Goal: Find specific page/section: Find specific page/section

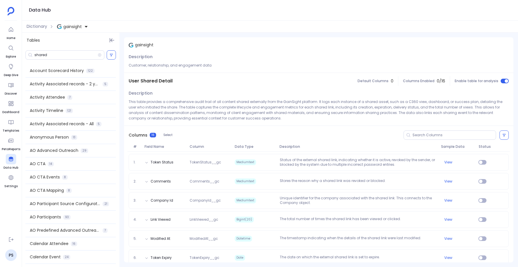
scroll to position [783, 0]
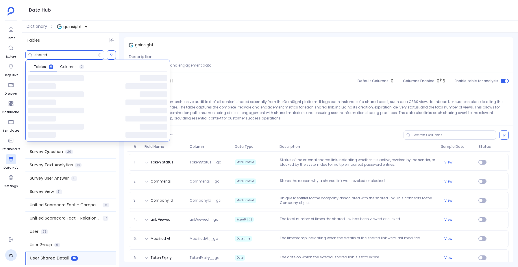
click at [52, 54] on input "shared" at bounding box center [65, 55] width 63 height 5
paste input "Call To Action"
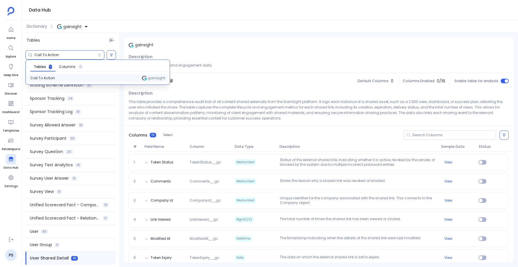
click at [39, 79] on span "Call To Action" at bounding box center [42, 78] width 25 height 5
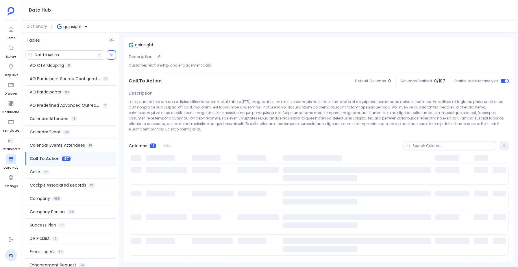
scroll to position [119, 0]
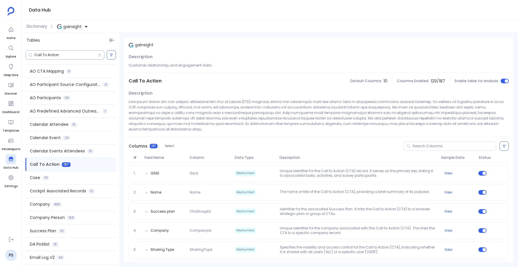
click at [53, 54] on input "Call To Action" at bounding box center [65, 55] width 63 height 5
paste input "Sc Measures"
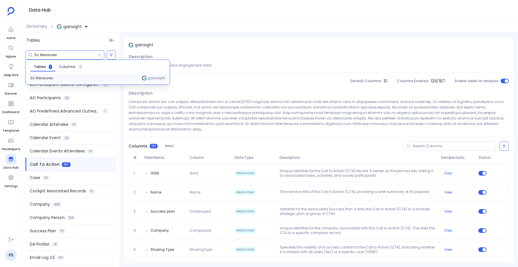
click at [37, 78] on span "Sc Measures" at bounding box center [41, 78] width 23 height 5
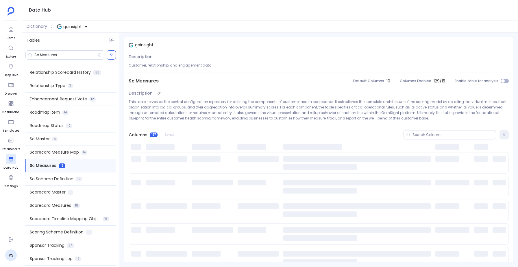
scroll to position [636, 0]
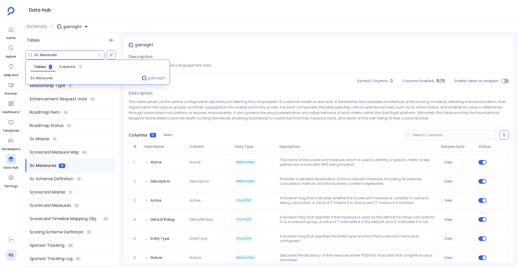
click at [71, 54] on input "Sc Measures" at bounding box center [65, 55] width 63 height 5
paste input "Scheme Definition"
click at [48, 76] on span "Sc Scheme Definition" at bounding box center [49, 78] width 38 height 5
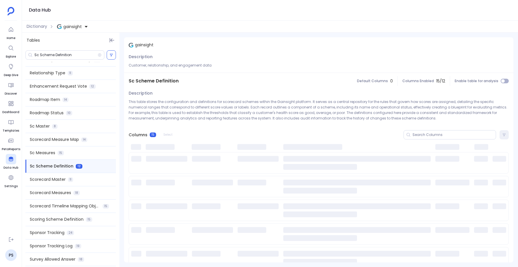
scroll to position [651, 0]
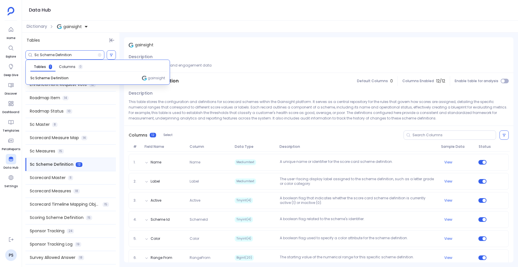
click at [75, 53] on input "Sc Scheme Definition" at bounding box center [65, 55] width 63 height 5
paste input "urvey Participant"
click at [41, 77] on span "Survey Participant" at bounding box center [46, 78] width 32 height 5
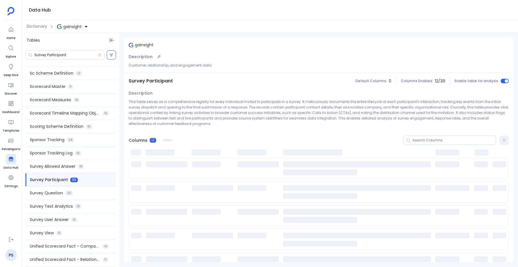
scroll to position [757, 0]
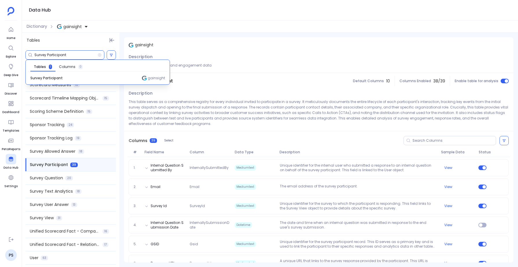
click at [65, 55] on input "Survey Participant" at bounding box center [65, 55] width 63 height 5
paste input "c Master"
type input "Sc Master"
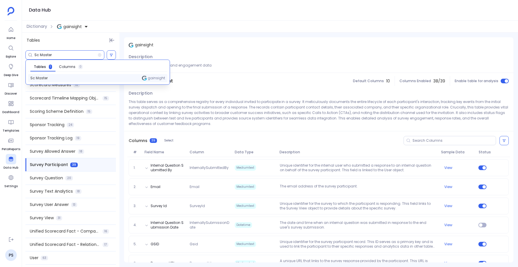
click at [43, 79] on span "Sc Master" at bounding box center [38, 78] width 17 height 5
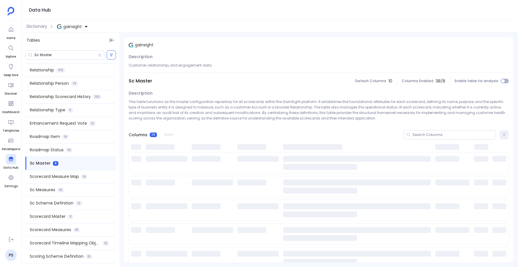
scroll to position [611, 0]
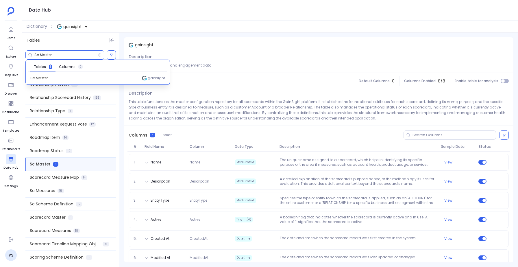
click at [54, 55] on input "Sc Master" at bounding box center [65, 55] width 63 height 5
click at [39, 203] on span "Sc Scheme Definition" at bounding box center [52, 204] width 44 height 6
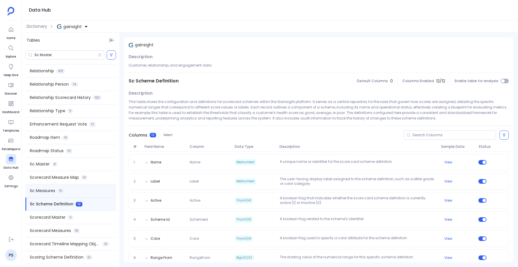
click at [40, 189] on span "Sc Measures" at bounding box center [42, 191] width 25 height 6
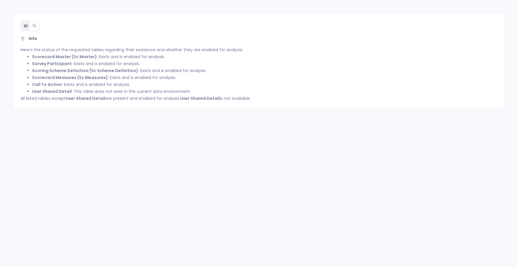
click at [33, 26] on icon at bounding box center [34, 26] width 4 height 4
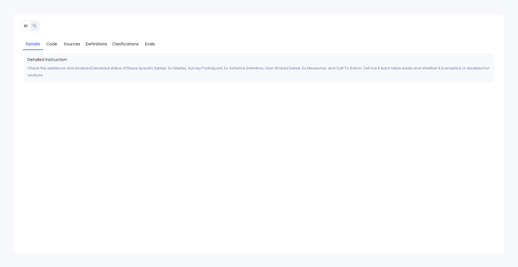
click at [26, 25] on icon at bounding box center [25, 26] width 3 height 3
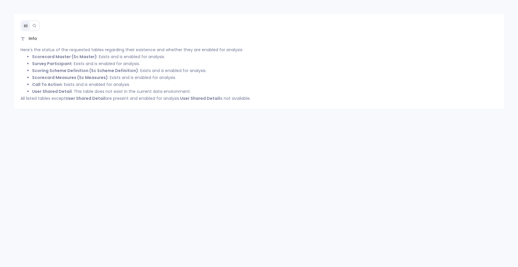
click at [35, 25] on icon at bounding box center [34, 26] width 4 height 4
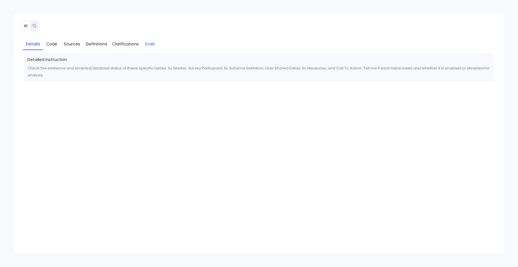
click at [148, 44] on span "Evals" at bounding box center [150, 44] width 10 height 6
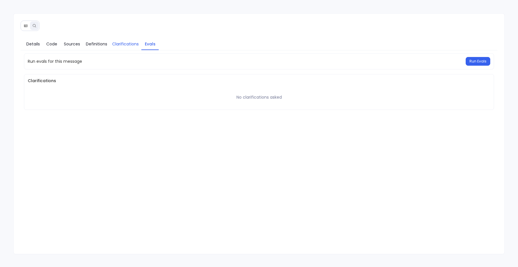
click at [128, 43] on span "Clarifications" at bounding box center [125, 44] width 27 height 6
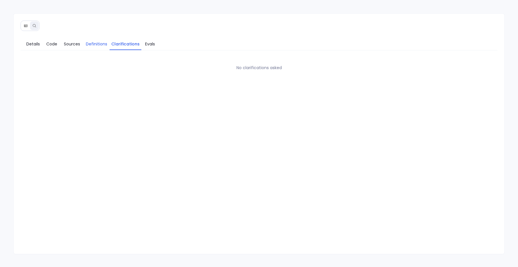
click at [94, 38] on link "Definitions" at bounding box center [97, 44] width 26 height 12
click at [68, 41] on span "Sources" at bounding box center [72, 44] width 16 height 6
click at [50, 41] on span "Code" at bounding box center [51, 44] width 11 height 6
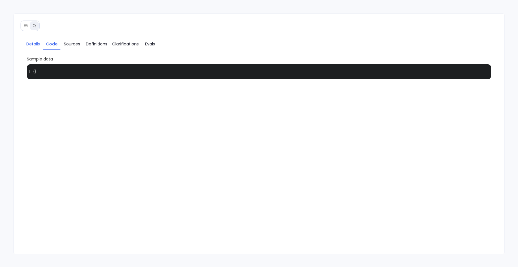
click at [34, 43] on span "Details" at bounding box center [33, 44] width 14 height 6
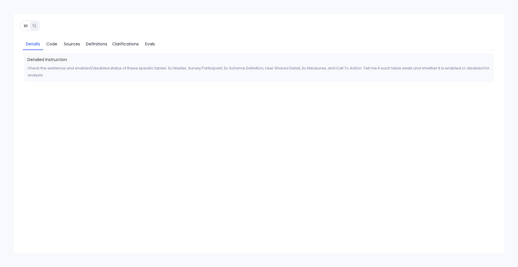
click at [24, 26] on icon at bounding box center [26, 26] width 4 height 4
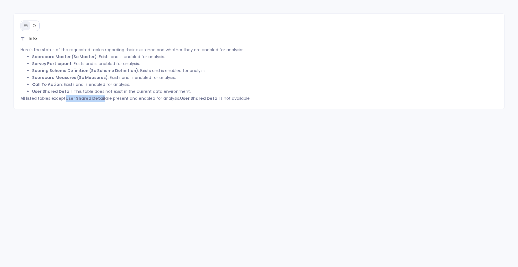
drag, startPoint x: 66, startPoint y: 99, endPoint x: 104, endPoint y: 99, distance: 37.9
click at [104, 99] on p "All listed tables except User Shared Detail are present and enabled for analysi…" at bounding box center [259, 98] width 477 height 7
copy p "User Shared Detail"
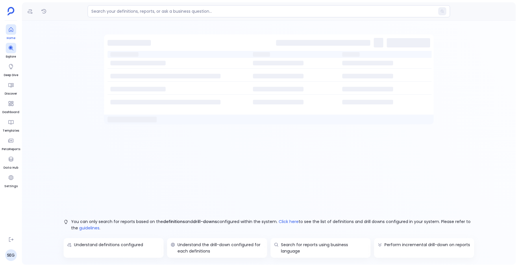
click at [9, 31] on icon at bounding box center [11, 29] width 4 height 5
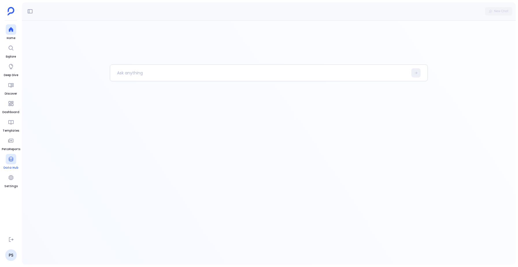
click at [6, 159] on div at bounding box center [11, 159] width 10 height 10
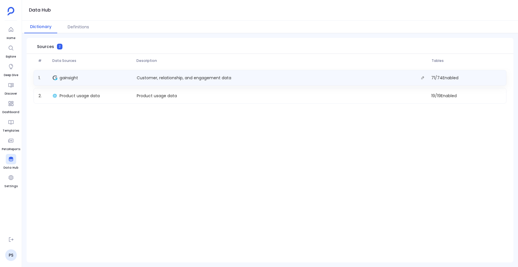
click at [64, 75] on div "gainsight" at bounding box center [92, 78] width 84 height 8
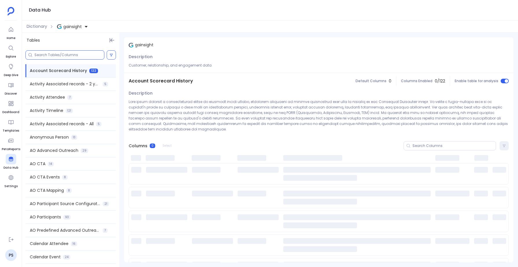
click at [53, 54] on input at bounding box center [69, 55] width 70 height 5
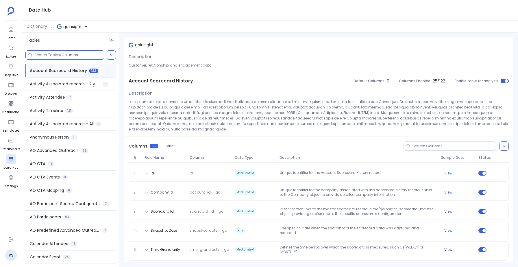
paste input "User Shared Detail"
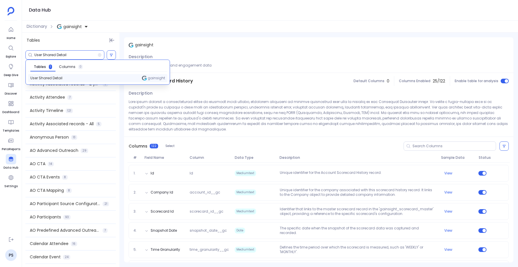
type input "User Shared Detail"
click at [41, 81] on div "User Shared Detail gainsight" at bounding box center [97, 78] width 139 height 8
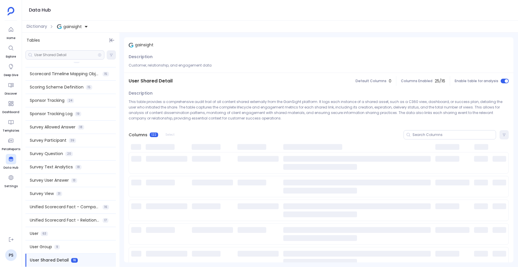
scroll to position [783, 0]
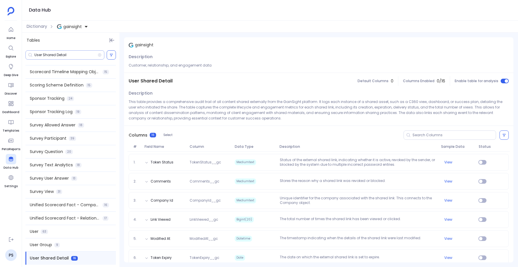
click at [61, 56] on input "User Shared Detail" at bounding box center [65, 55] width 63 height 5
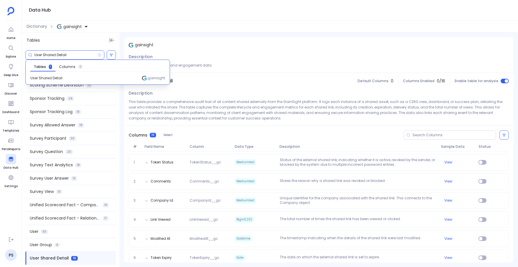
click at [61, 56] on input "User Shared Detail" at bounding box center [65, 55] width 63 height 5
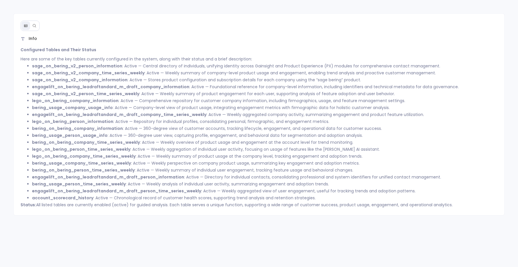
click at [38, 26] on button at bounding box center [34, 25] width 9 height 9
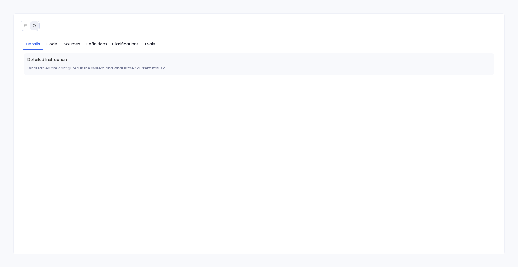
click at [24, 24] on icon at bounding box center [26, 26] width 4 height 4
